Goal: Transaction & Acquisition: Book appointment/travel/reservation

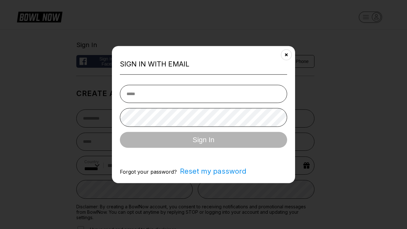
select select "**"
type input "**********"
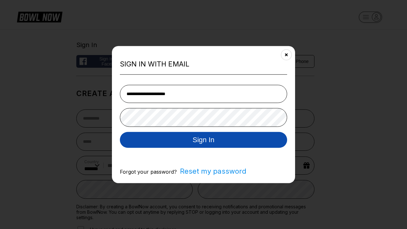
click at [203, 140] on button "Sign In" at bounding box center [203, 140] width 167 height 16
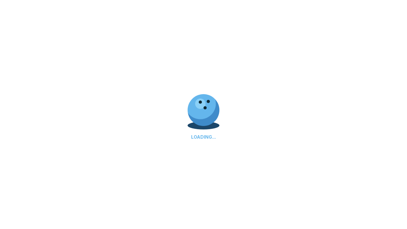
scroll to position [0, 439]
